Goal: Task Accomplishment & Management: Manage account settings

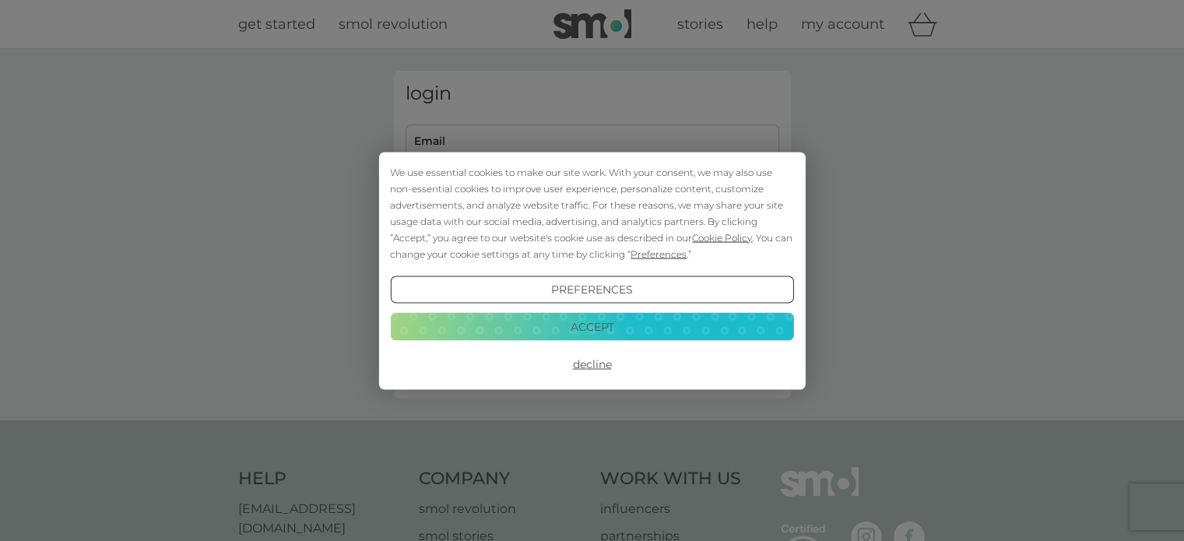
click at [607, 317] on button "Accept" at bounding box center [591, 327] width 403 height 28
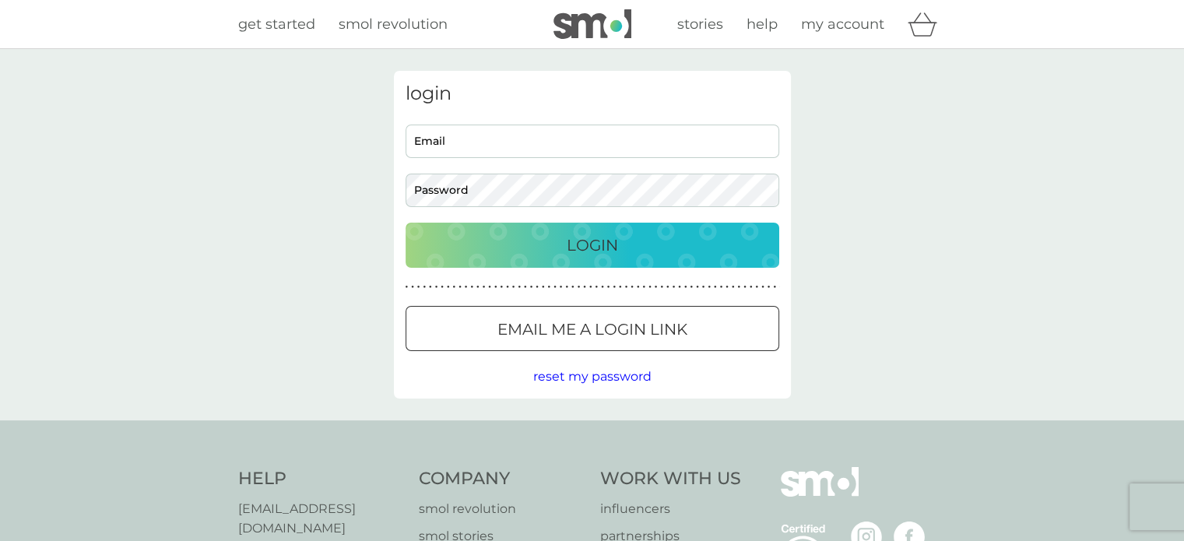
click at [489, 151] on input "Email" at bounding box center [593, 141] width 374 height 33
type input "[PERSON_NAME][EMAIL_ADDRESS][PERSON_NAME][DOMAIN_NAME]"
click at [595, 258] on button "Login" at bounding box center [593, 245] width 374 height 45
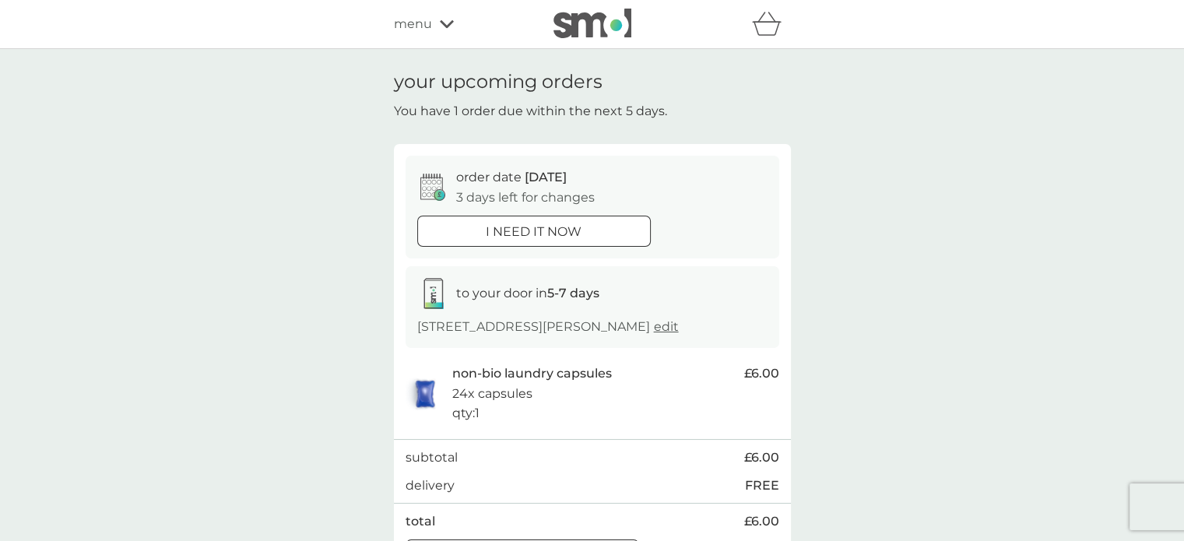
click at [447, 21] on icon at bounding box center [447, 23] width 14 height 9
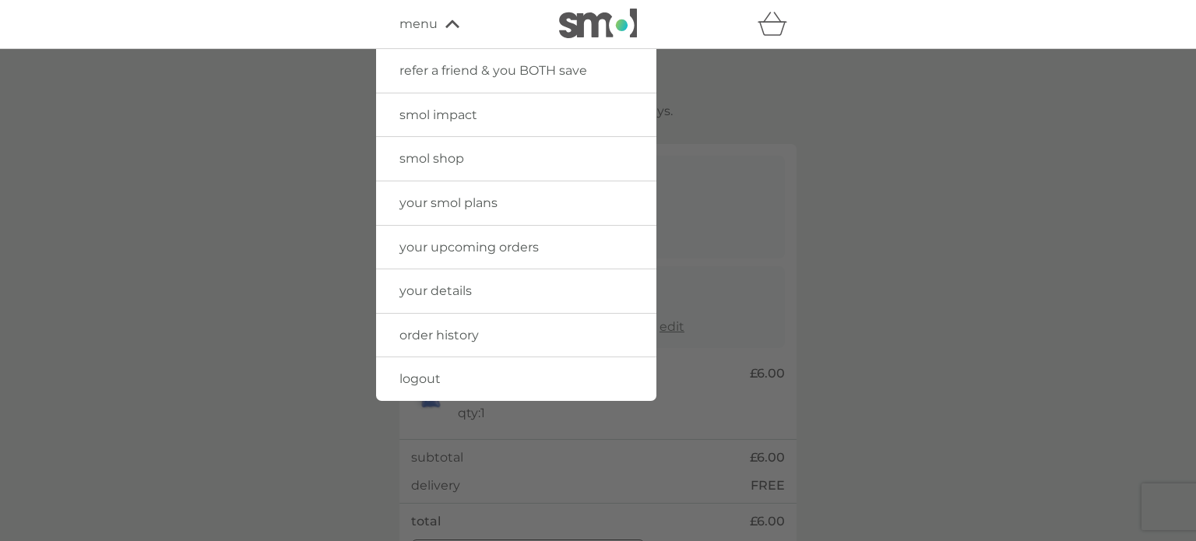
click at [487, 201] on span "your smol plans" at bounding box center [448, 202] width 98 height 15
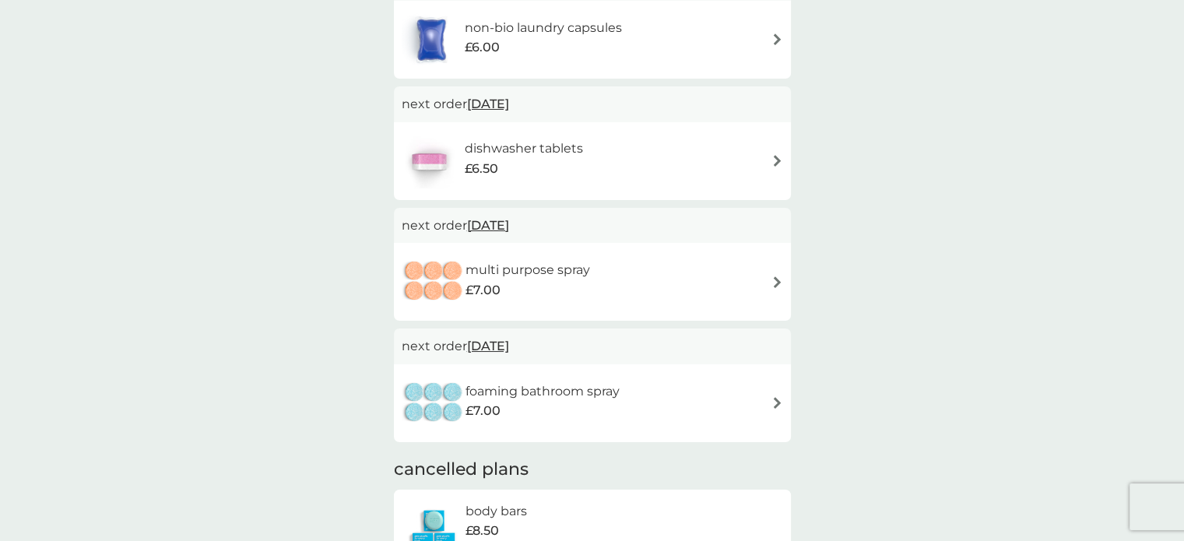
scroll to position [349, 0]
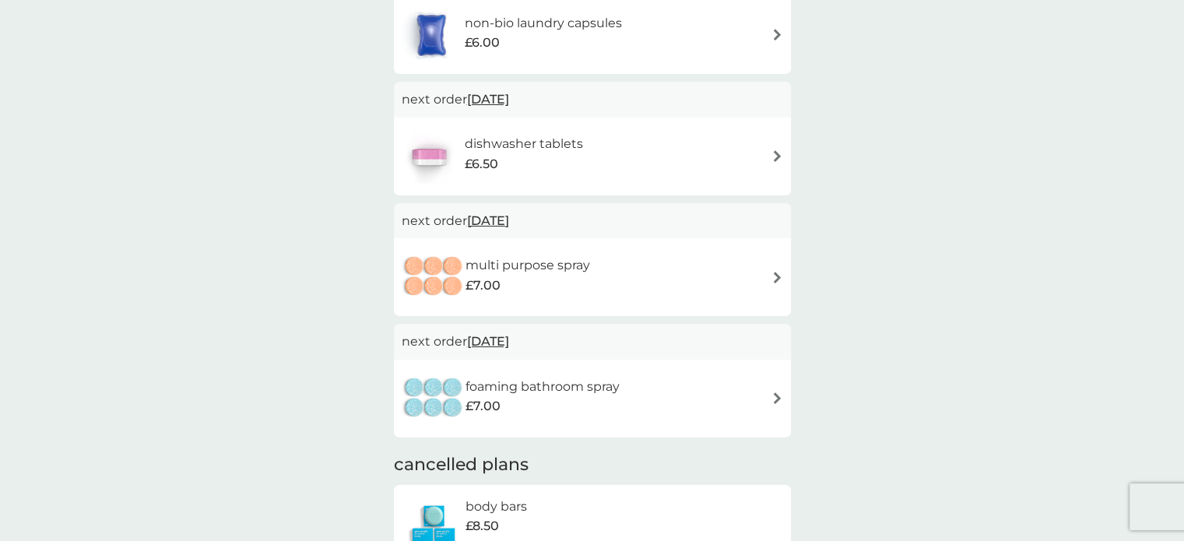
click at [775, 158] on img at bounding box center [778, 156] width 12 height 12
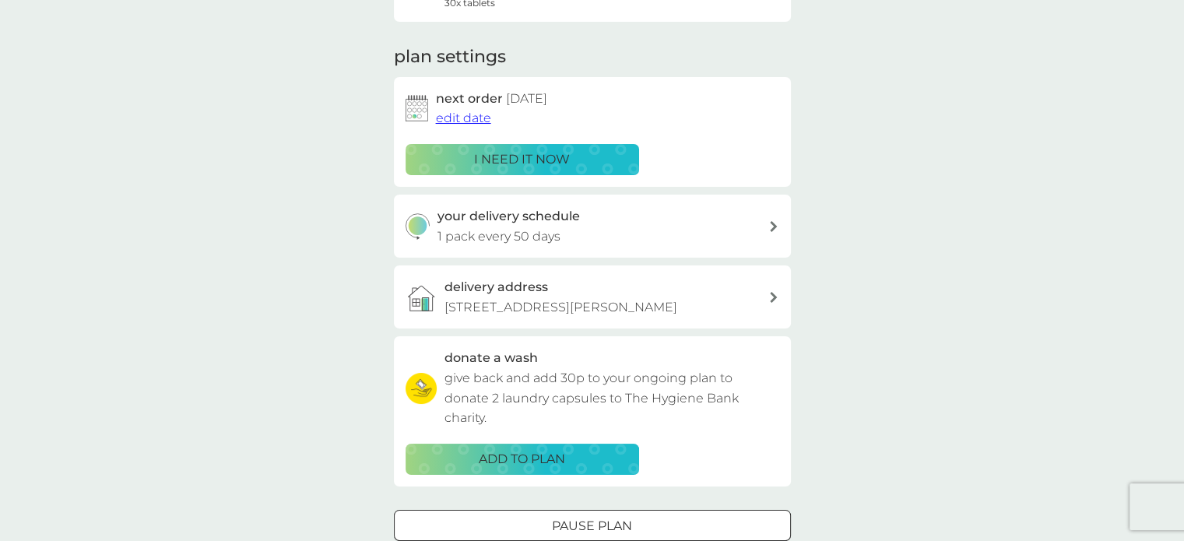
scroll to position [190, 0]
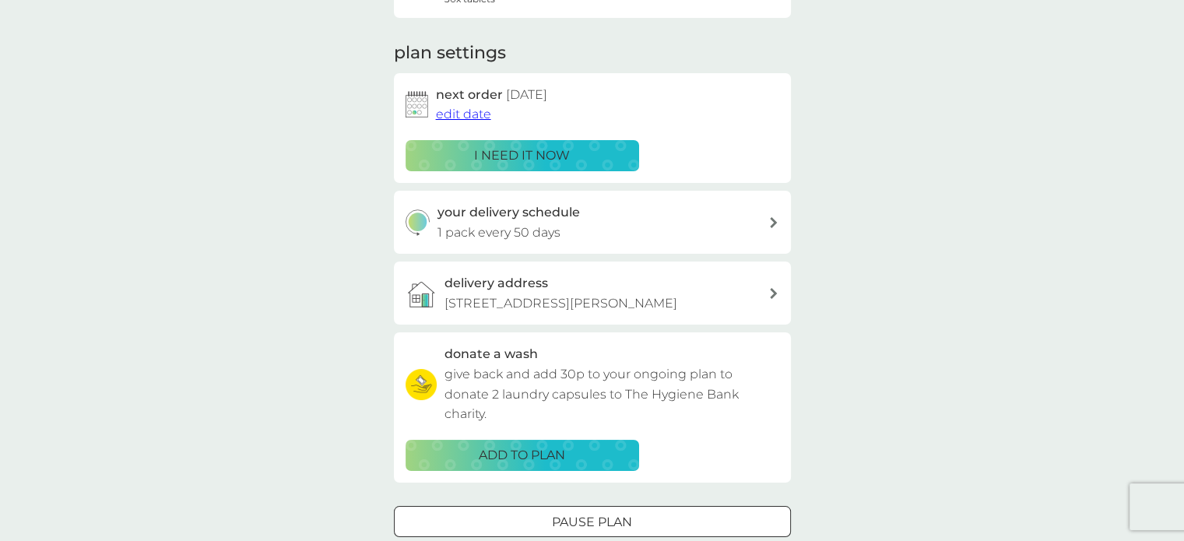
click at [771, 222] on icon at bounding box center [774, 222] width 8 height 11
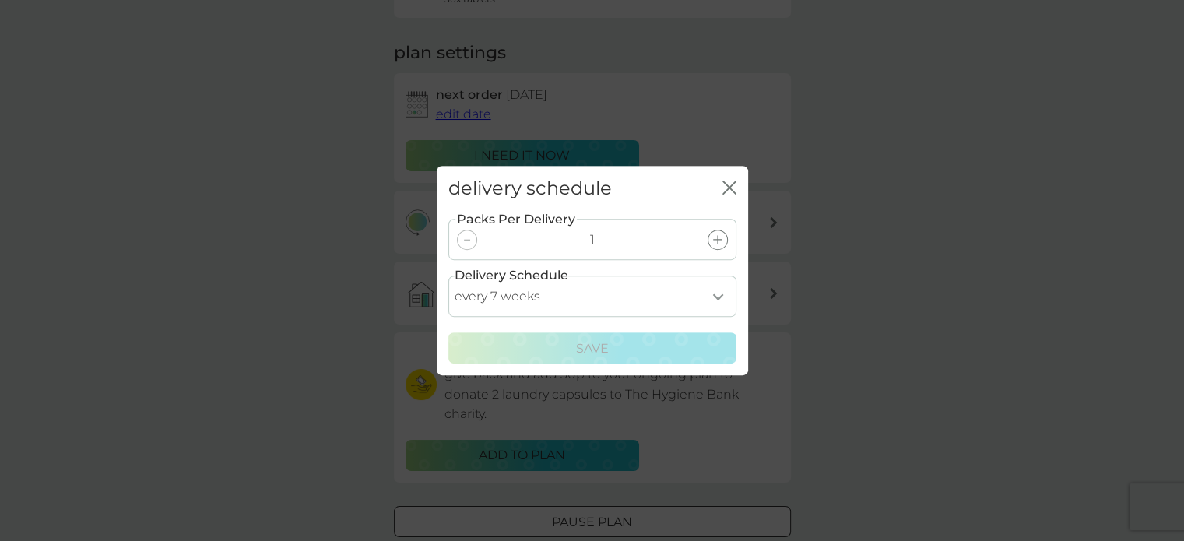
click at [720, 293] on select "every 1 week every 2 weeks every 3 weeks every 4 weeks every 5 weeks every 6 we…" at bounding box center [592, 296] width 288 height 41
select select "112"
click at [448, 276] on select "every 1 week every 2 weeks every 3 weeks every 4 weeks every 5 weeks every 6 we…" at bounding box center [592, 296] width 288 height 41
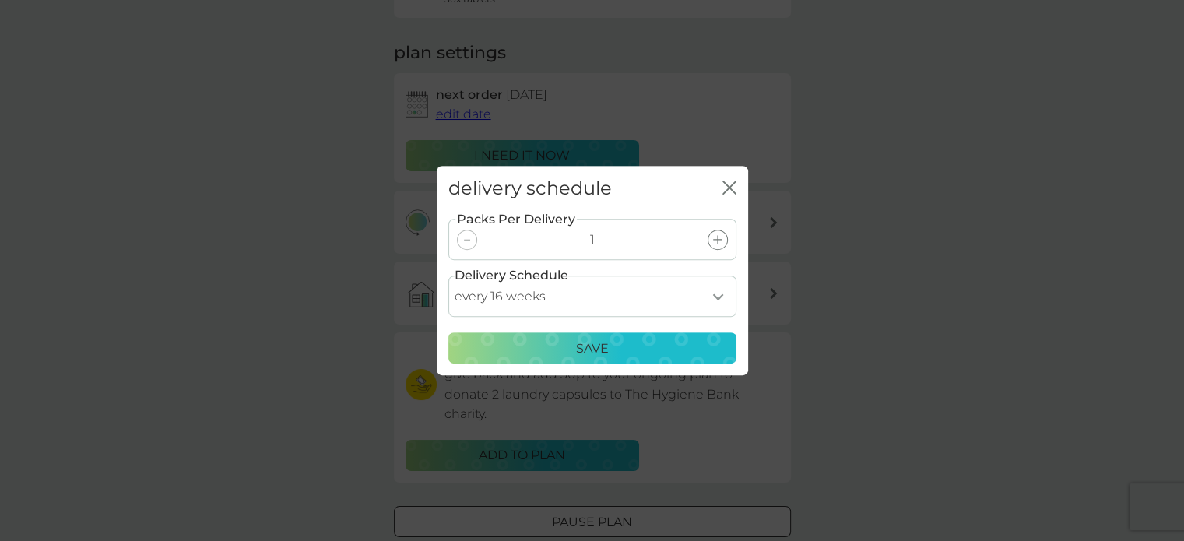
click at [610, 348] on div "Save" at bounding box center [593, 349] width 268 height 20
